Goal: Task Accomplishment & Management: Complete application form

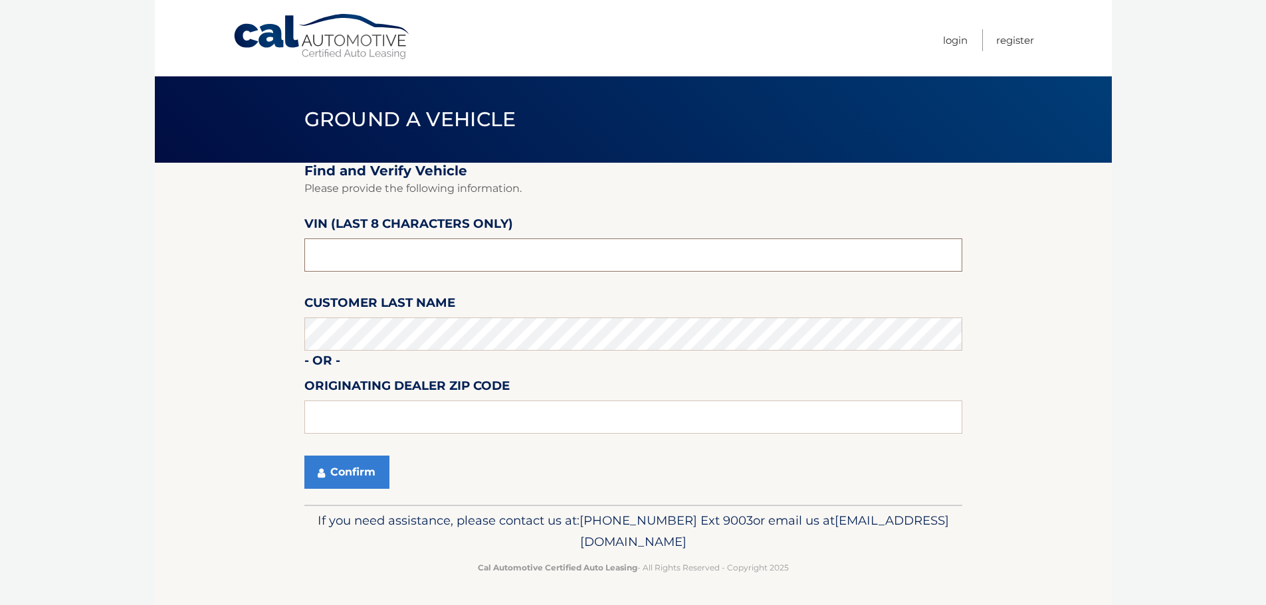
click at [360, 263] on input "text" at bounding box center [633, 255] width 658 height 33
type input "ph091702"
type input "19047"
click at [343, 465] on button "Confirm" at bounding box center [346, 472] width 85 height 33
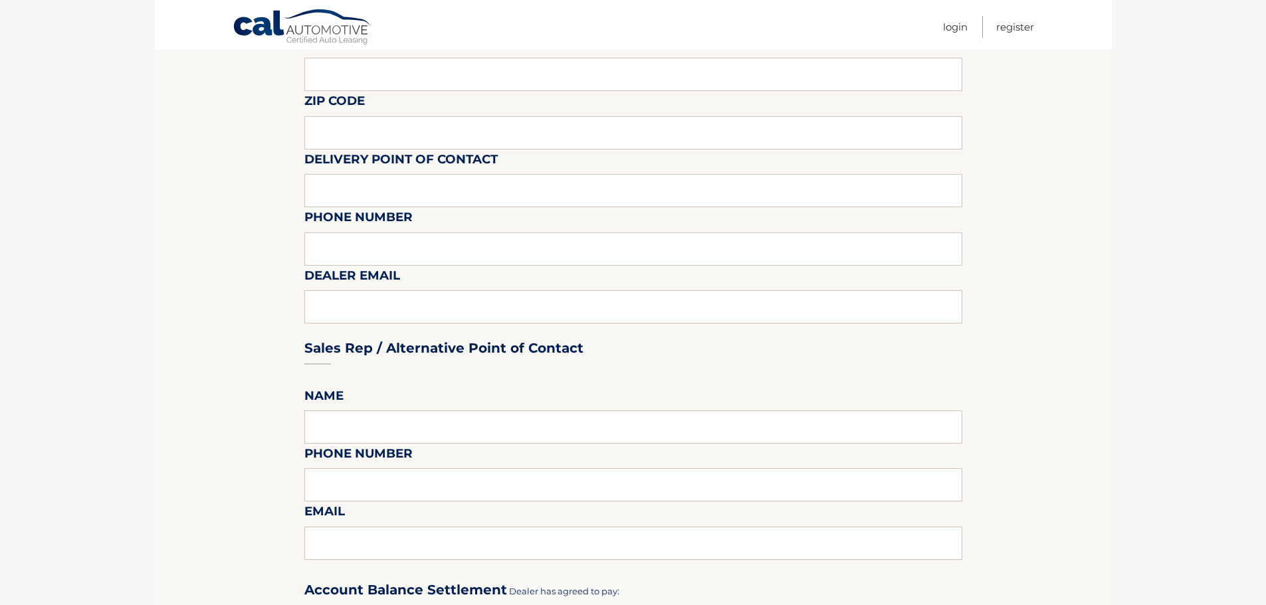
scroll to position [731, 0]
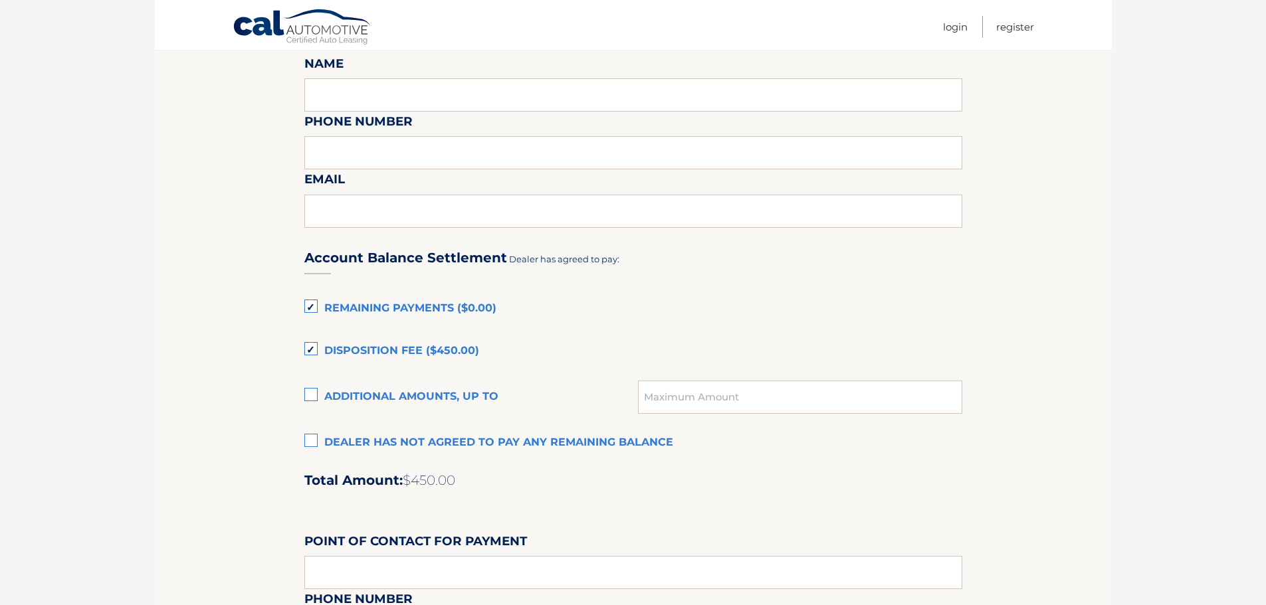
click at [316, 444] on label "Dealer has not agreed to pay any remaining balance" at bounding box center [633, 443] width 658 height 27
click at [0, 0] on input "Dealer has not agreed to pay any remaining balance" at bounding box center [0, 0] width 0 height 0
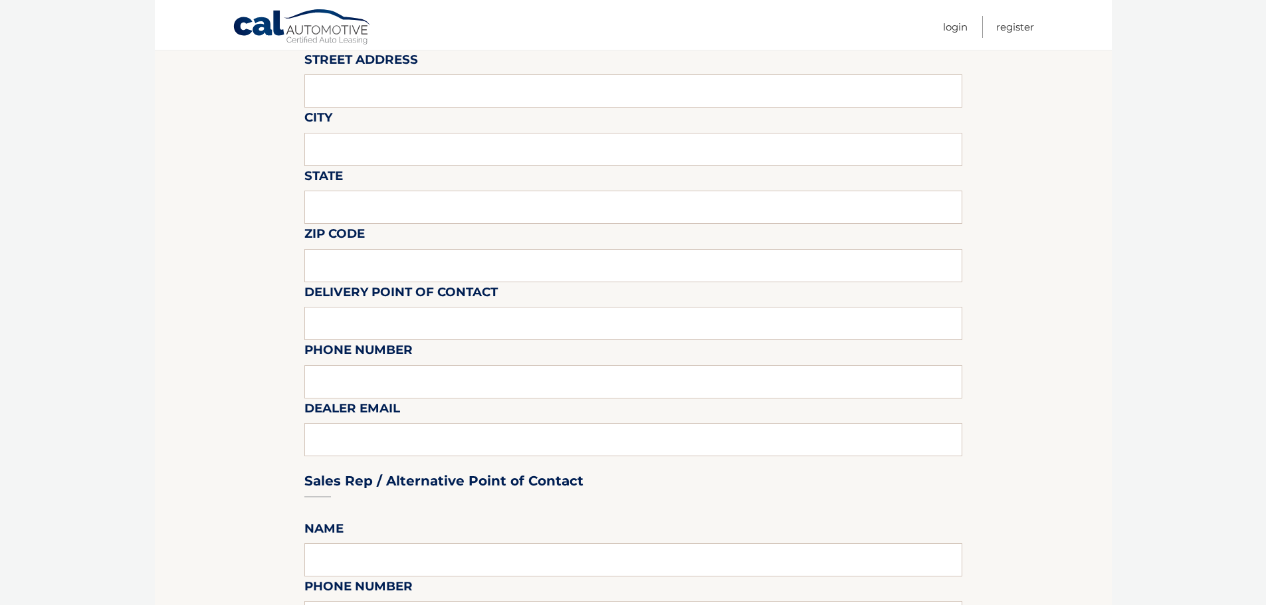
scroll to position [0, 0]
